Goal: Task Accomplishment & Management: Manage account settings

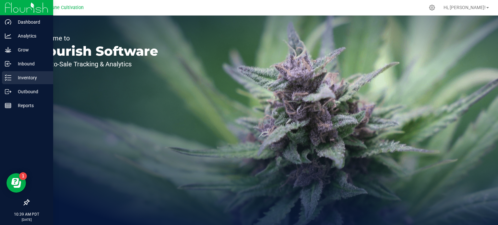
click at [13, 77] on p "Inventory" at bounding box center [30, 78] width 39 height 8
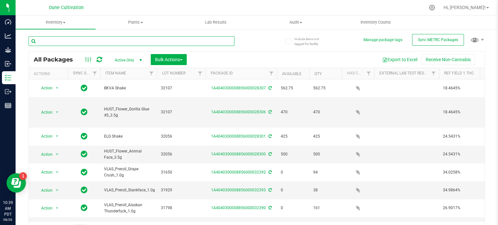
click at [121, 42] on input "text" at bounding box center [132, 41] width 206 height 10
click at [86, 40] on input "text" at bounding box center [132, 41] width 206 height 10
type input "29145"
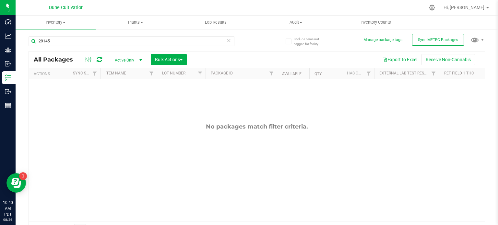
click at [130, 62] on span "Active Only" at bounding box center [127, 60] width 36 height 9
click at [133, 99] on li "All" at bounding box center [126, 100] width 35 height 10
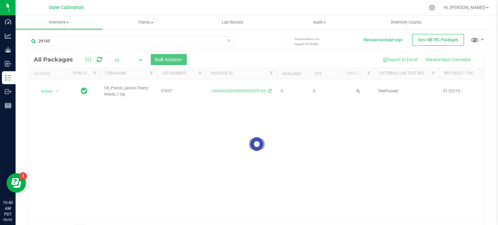
click at [155, 91] on div at bounding box center [256, 143] width 455 height 185
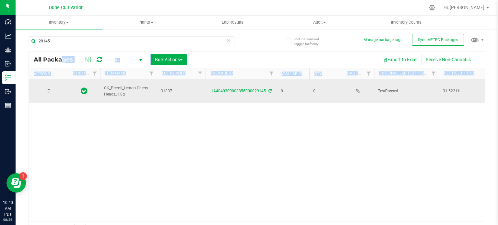
drag, startPoint x: 129, startPoint y: 93, endPoint x: 104, endPoint y: 84, distance: 26.7
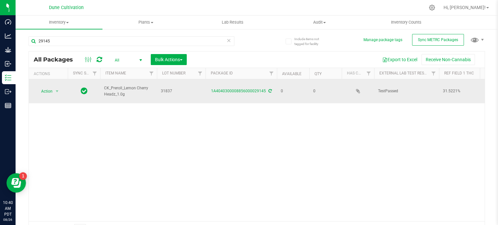
click at [131, 95] on td "CK_Preroll_Lemon Cherry Headz_1.0g" at bounding box center [128, 91] width 57 height 24
drag, startPoint x: 125, startPoint y: 91, endPoint x: 102, endPoint y: 86, distance: 23.5
click at [102, 86] on td "CK_Preroll_Lemon Cherry Headz_1.0g" at bounding box center [128, 91] width 57 height 24
copy span "CK_Preroll_Lemon Cherry Headz_1.0g"
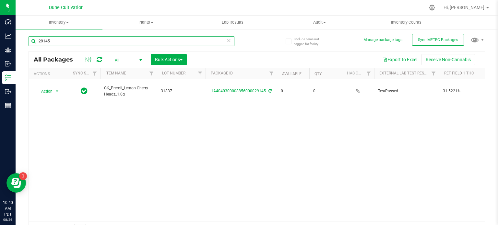
click at [135, 46] on input "29145" at bounding box center [132, 41] width 206 height 10
paste input "CK_Preroll_Lemon Cherry Headz_1.0g"
type input "CK_Preroll_Lemon Cherry Headz_1.0g"
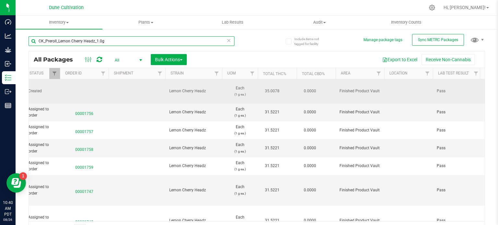
scroll to position [0, 605]
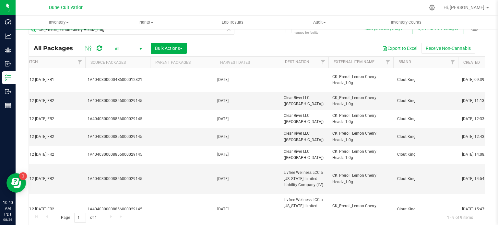
click at [18, 42] on div "Include items not tagged for facility Manage package tags Sync METRC Packages C…" at bounding box center [257, 116] width 482 height 198
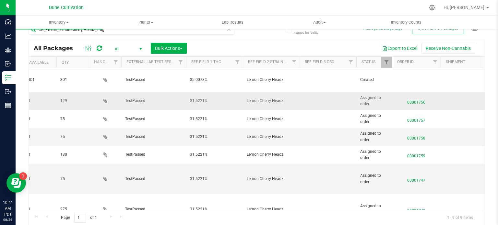
click at [118, 94] on td at bounding box center [105, 101] width 32 height 18
click at [487, 114] on div "Include items not tagged for facility Manage package tags Sync METRC Packages C…" at bounding box center [257, 116] width 482 height 198
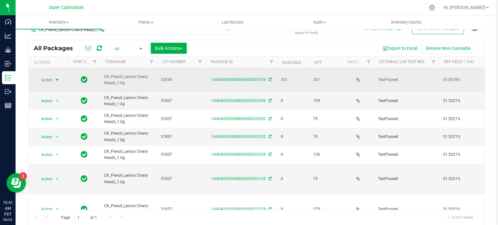
click at [59, 77] on span "select" at bounding box center [56, 79] width 5 height 5
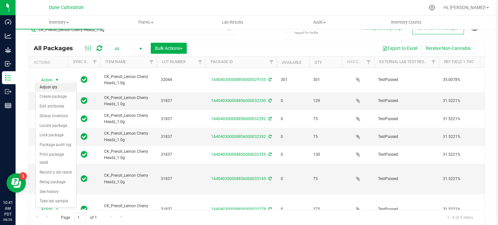
click at [60, 85] on li "Adjust qty" at bounding box center [56, 88] width 40 height 10
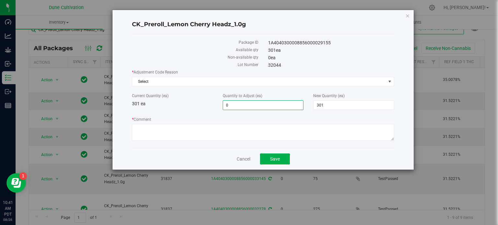
click at [296, 107] on span "0 0" at bounding box center [263, 105] width 81 height 10
click at [296, 107] on input "0" at bounding box center [263, 105] width 80 height 9
type input "-16"
type input "285"
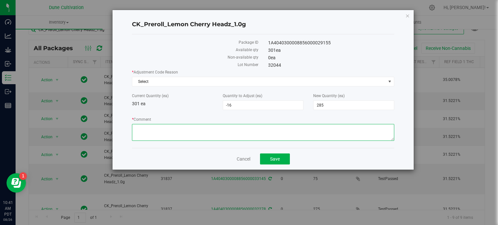
click at [306, 135] on textarea "* Comment" at bounding box center [263, 132] width 262 height 17
type textarea "Miscount on previous inventory"
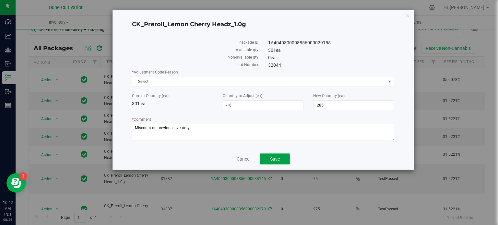
click at [266, 157] on button "Save" at bounding box center [275, 159] width 30 height 11
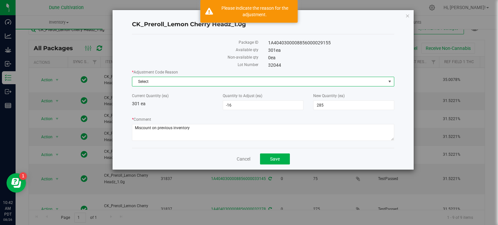
click at [288, 84] on span "Select" at bounding box center [258, 81] width 253 height 9
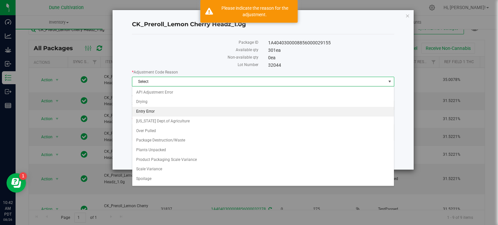
click at [242, 109] on li "Entry Error" at bounding box center [262, 112] width 261 height 10
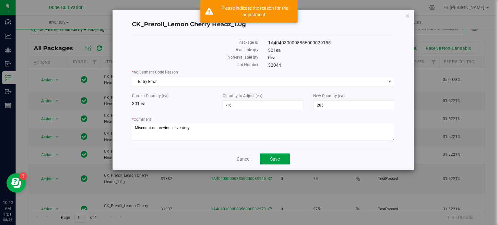
click at [283, 162] on button "Save" at bounding box center [275, 159] width 30 height 11
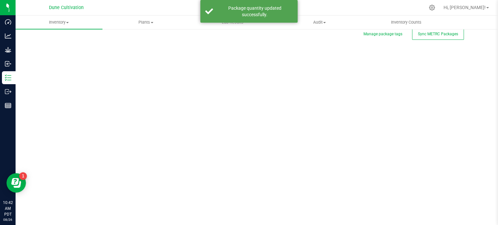
scroll to position [1, 0]
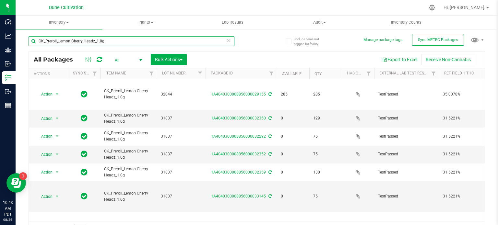
click at [116, 39] on input "CK_Preroll_Lemon Cherry Headz_1.0g" at bounding box center [132, 41] width 206 height 10
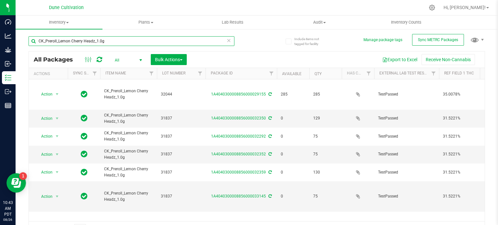
click at [116, 39] on input "CK_Preroll_Lemon Cherry Headz_1.0g" at bounding box center [132, 41] width 206 height 10
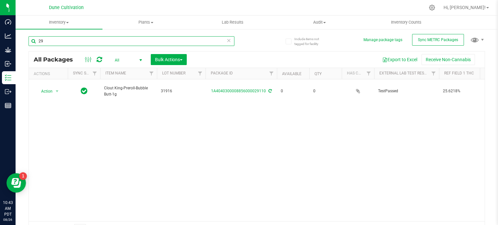
type input "2"
type input "1"
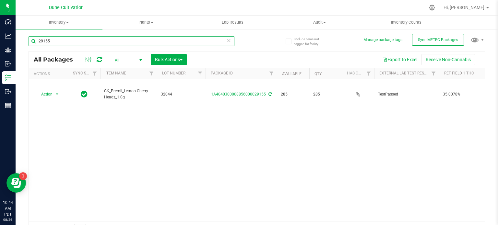
click at [87, 44] on input "29155" at bounding box center [132, 41] width 206 height 10
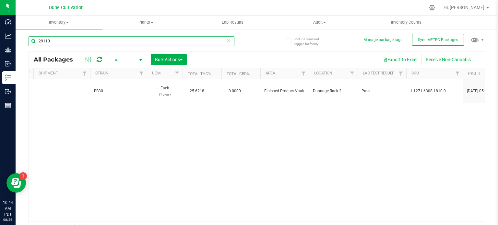
scroll to position [0, 667]
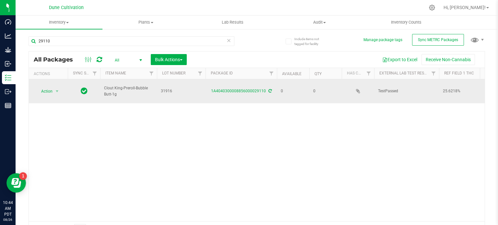
click at [120, 93] on span "Clout King-Preroll-Bubble Butt-1g" at bounding box center [128, 91] width 49 height 12
drag, startPoint x: 120, startPoint y: 93, endPoint x: 102, endPoint y: 85, distance: 19.3
click at [102, 85] on td "Clout King-Preroll-Bubble Butt-1g" at bounding box center [128, 91] width 57 height 24
copy span "Clout King-Preroll-Bubble Butt-1g"
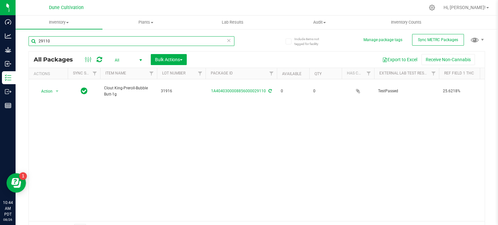
click at [117, 42] on input "29110" at bounding box center [132, 41] width 206 height 10
paste input "Clout King-Preroll-Bubble Butt-1g"
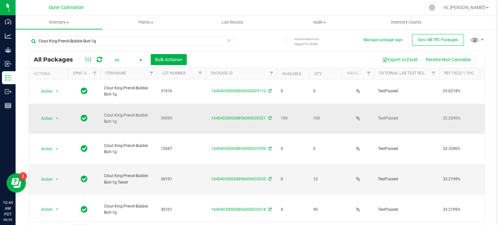
click at [164, 115] on span "30099" at bounding box center [181, 118] width 41 height 6
click at [192, 69] on th "Lot Number" at bounding box center [181, 73] width 49 height 11
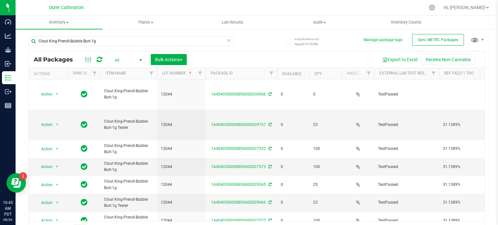
click at [302, 72] on th "Available" at bounding box center [293, 73] width 32 height 11
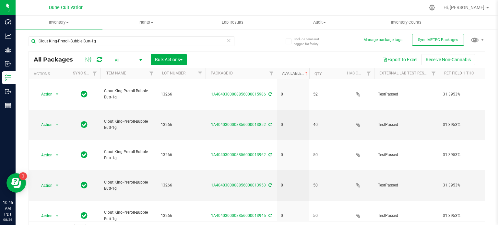
click at [305, 74] on span at bounding box center [305, 73] width 5 height 5
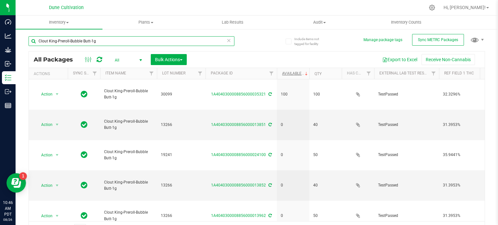
click at [172, 38] on input "Clout King-Preroll-Bubble Butt-1g" at bounding box center [132, 41] width 206 height 10
click at [172, 39] on input "Clout King-Preroll-Bubble Butt-1g" at bounding box center [132, 41] width 206 height 10
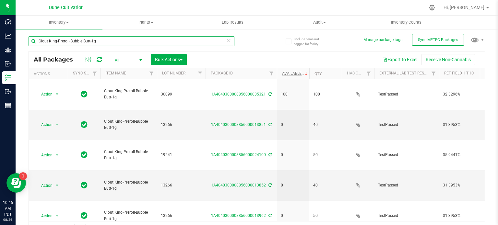
click at [172, 39] on input "Clout King-Preroll-Bubble Butt-1g" at bounding box center [132, 41] width 206 height 10
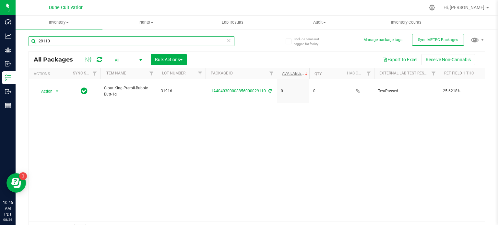
click at [104, 41] on input "29110" at bounding box center [132, 41] width 206 height 10
type input "33175"
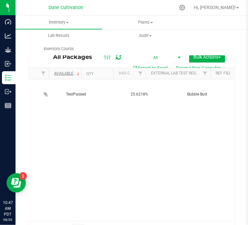
scroll to position [0, 312]
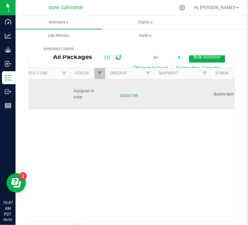
click at [136, 96] on span "00001749" at bounding box center [129, 94] width 41 height 9
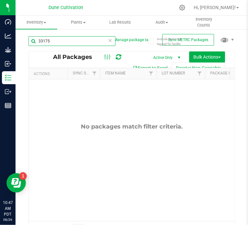
click at [74, 41] on input "33175" at bounding box center [72, 41] width 87 height 10
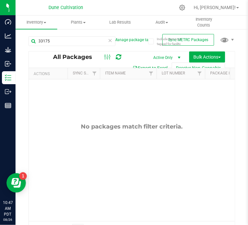
click at [155, 62] on span "Active Only" at bounding box center [166, 57] width 36 height 9
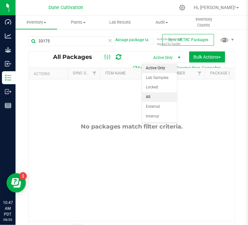
click at [160, 93] on li "All" at bounding box center [159, 97] width 35 height 10
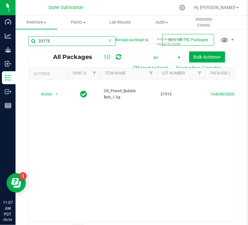
click at [75, 37] on input "33175" at bounding box center [72, 41] width 87 height 10
type input "3"
type input "13095"
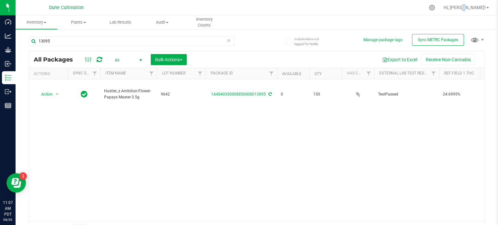
drag, startPoint x: 478, startPoint y: 2, endPoint x: 481, endPoint y: 14, distance: 12.0
click at [481, 14] on div "Hi, [PERSON_NAME]!" at bounding box center [466, 7] width 55 height 13
click at [487, 6] on link "Hi, [PERSON_NAME]!" at bounding box center [465, 7] width 51 height 7
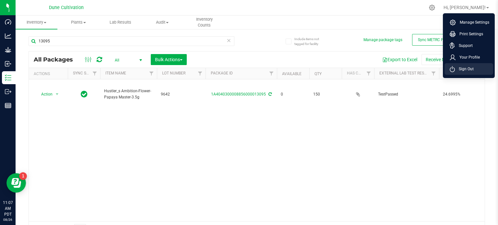
click at [461, 64] on li "Sign Out" at bounding box center [468, 69] width 49 height 12
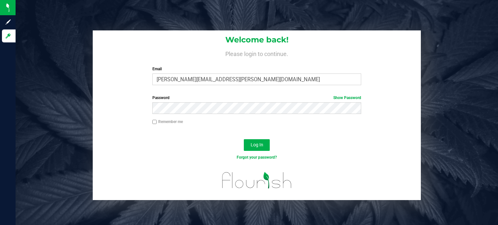
drag, startPoint x: 303, startPoint y: 134, endPoint x: 247, endPoint y: 137, distance: 56.1
click at [247, 137] on form "Welcome back! Please login to continue. Email [PERSON_NAME][EMAIL_ADDRESS][PERS…" at bounding box center [256, 115] width 318 height 170
click at [251, 140] on button "Log In" at bounding box center [257, 145] width 26 height 12
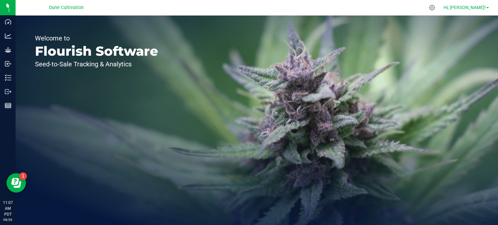
click at [478, 5] on span "Hi, [PERSON_NAME]!" at bounding box center [464, 7] width 42 height 5
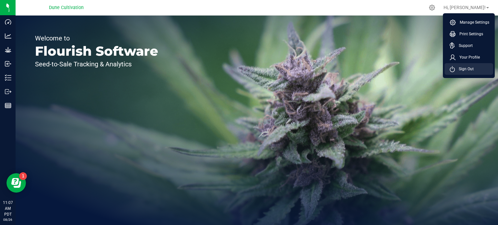
click at [468, 64] on li "Sign Out" at bounding box center [468, 69] width 49 height 12
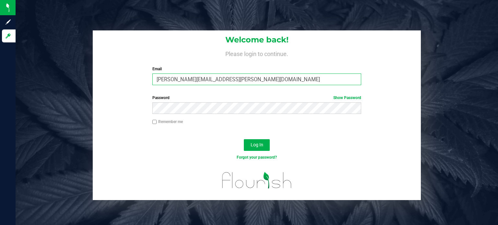
click at [188, 81] on input "[PERSON_NAME][EMAIL_ADDRESS][PERSON_NAME][DOMAIN_NAME]" at bounding box center [256, 80] width 209 height 12
type input "[PERSON_NAME][DOMAIN_NAME][EMAIL_ADDRESS][PERSON_NAME][DOMAIN_NAME]"
click at [244, 139] on button "Log In" at bounding box center [257, 145] width 26 height 12
